Goal: Navigation & Orientation: Find specific page/section

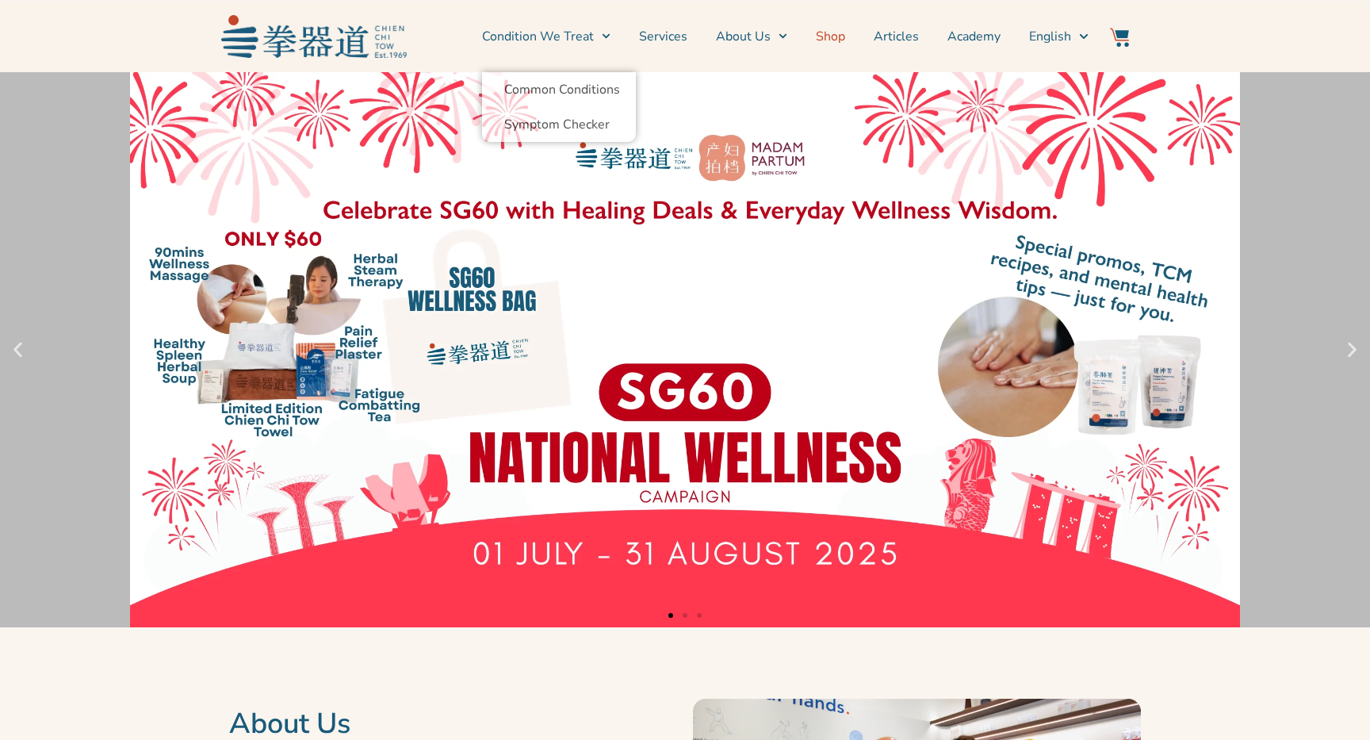
click at [830, 37] on link "Shop" at bounding box center [830, 37] width 29 height 40
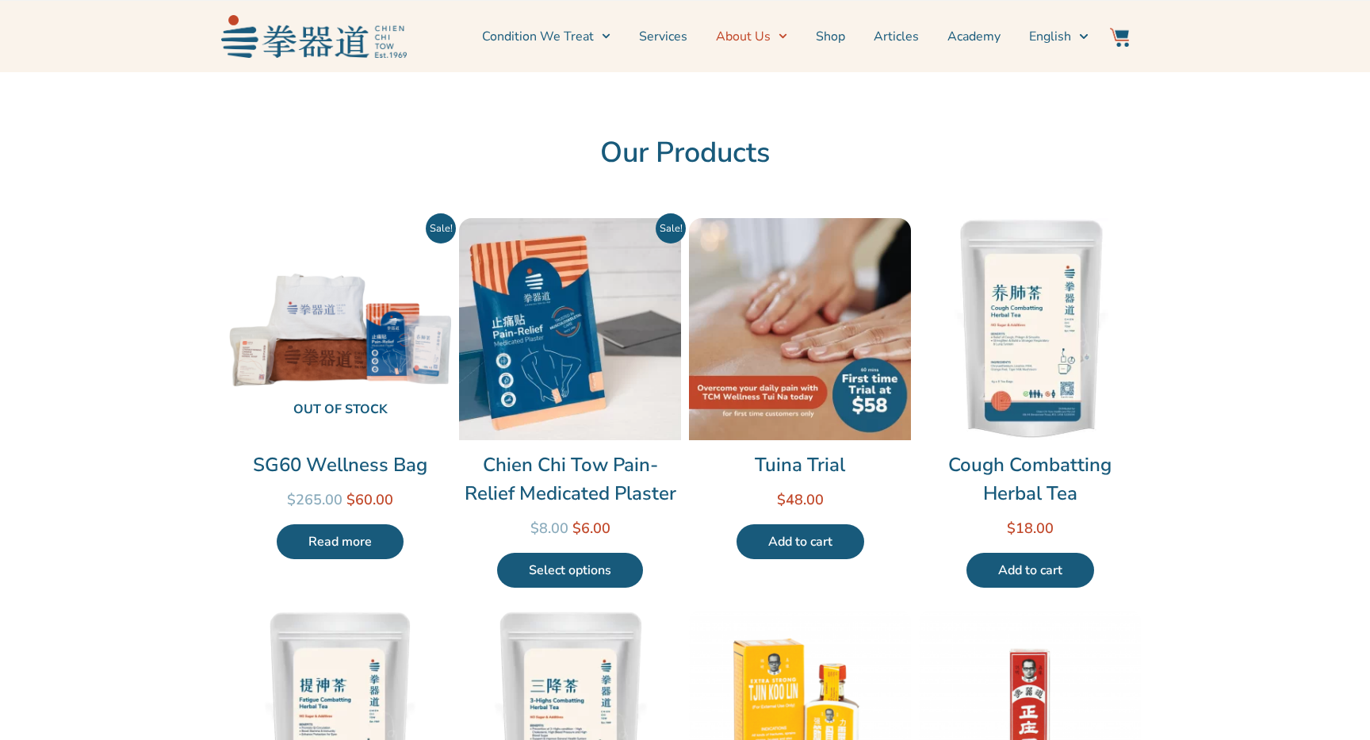
click at [764, 41] on link "About Us" at bounding box center [751, 37] width 71 height 40
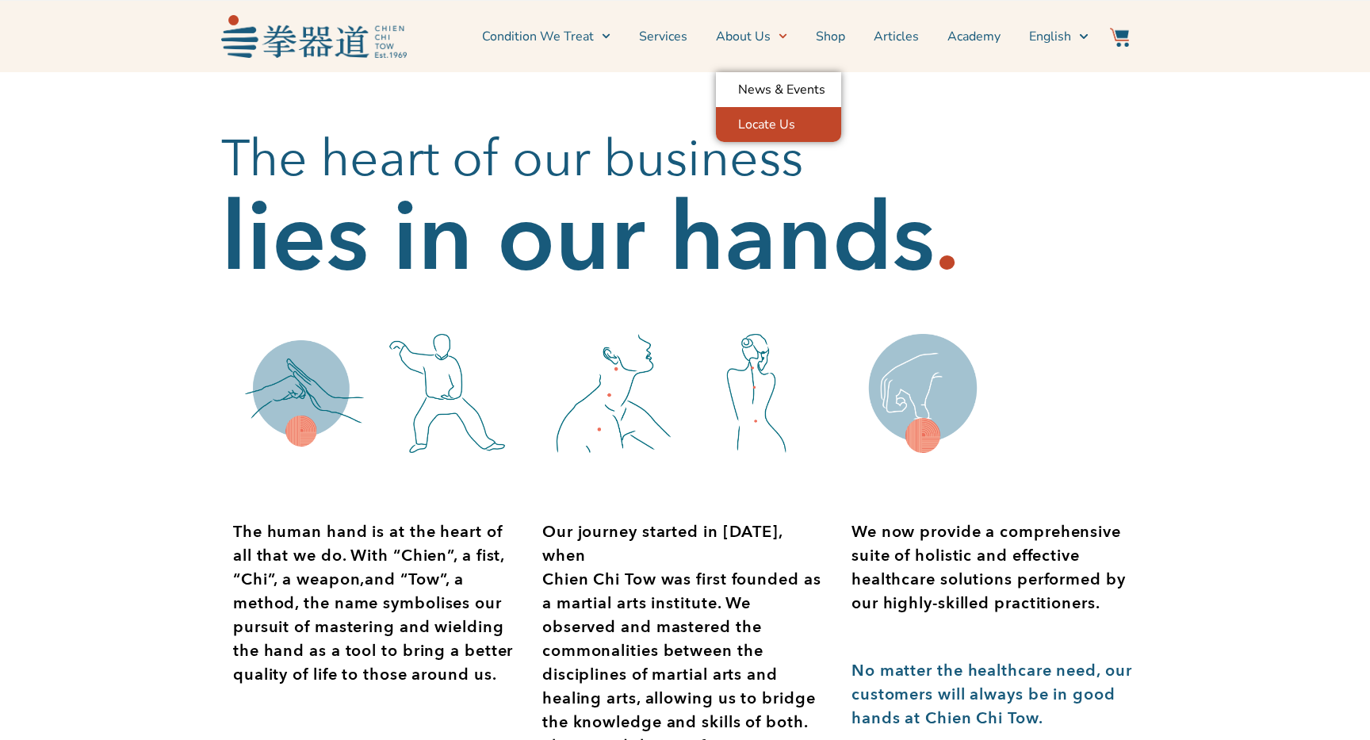
click at [750, 131] on link "Locate Us" at bounding box center [778, 124] width 125 height 35
